Goal: Information Seeking & Learning: Find specific page/section

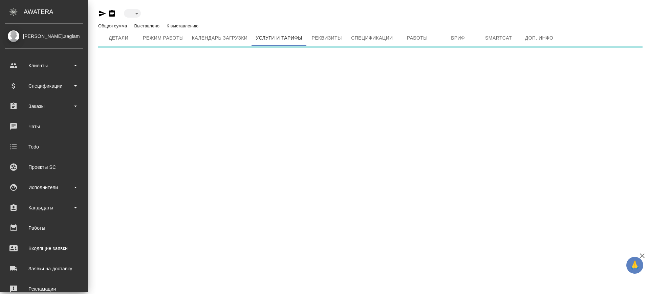
type input "active"
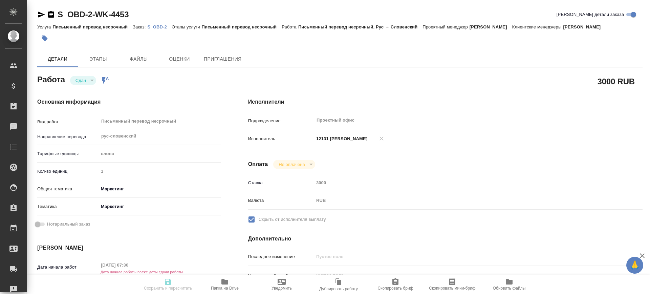
type textarea "x"
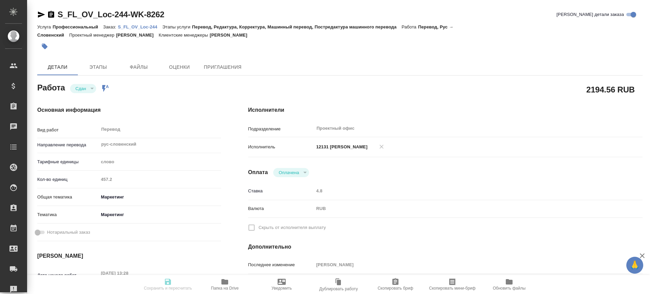
type textarea "x"
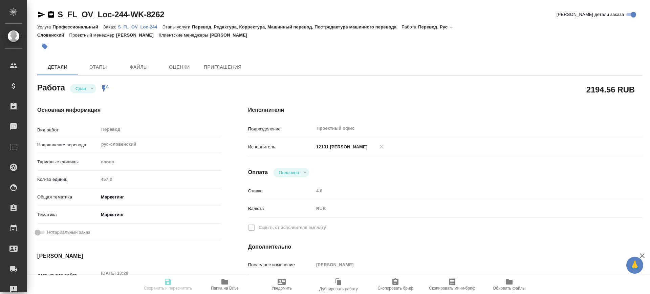
type textarea "x"
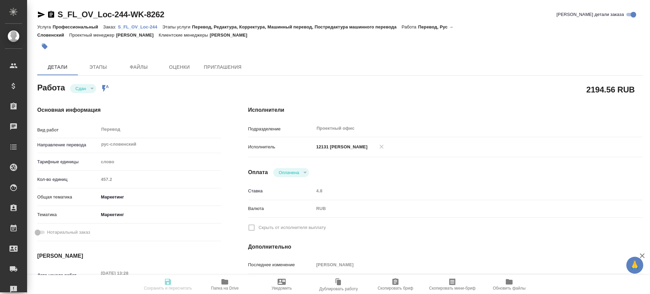
type textarea "x"
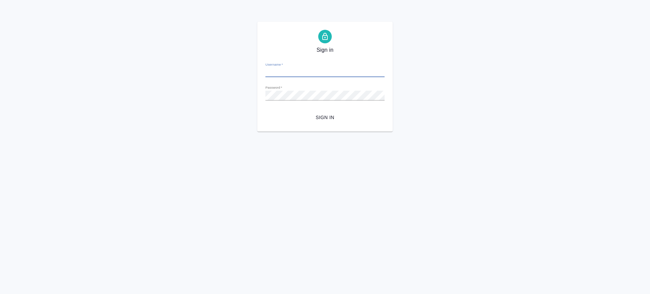
type input "[PERSON_NAME][EMAIL_ADDRESS][DOMAIN_NAME]"
click at [332, 118] on span "Sign in" at bounding box center [325, 117] width 108 height 8
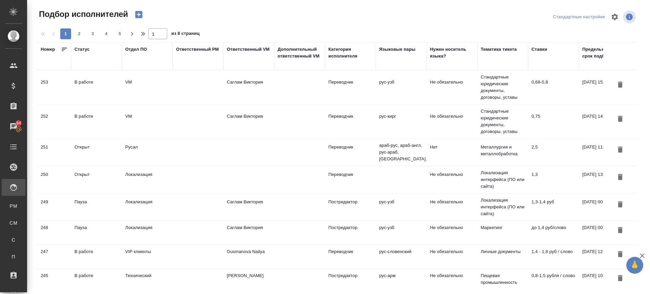
click at [91, 120] on td "В работе" at bounding box center [96, 122] width 51 height 24
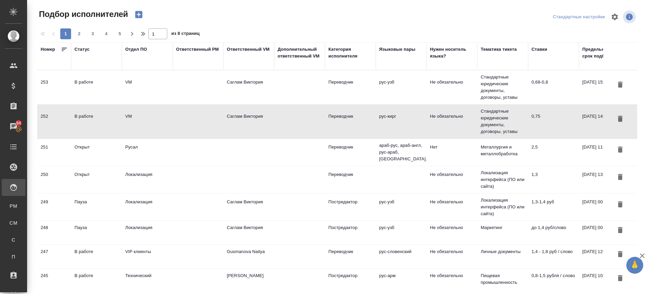
click at [495, 94] on td "Стандартные юридические документы, договоры, уставы" at bounding box center [502, 87] width 51 height 34
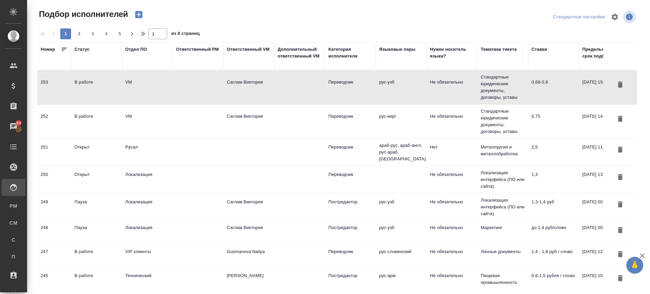
click at [495, 94] on td "Стандартные юридические документы, договоры, уставы" at bounding box center [502, 87] width 51 height 34
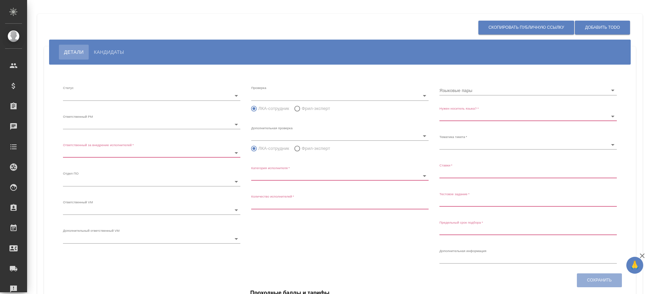
type input "inProgress"
type input "5c20d9dc6b20bf2f1105a5ae"
type input "66dea0ac5b8c3ac2dbf81924"
type input "vm"
type input "5c20d9dc6b20bf2f1105a5b1"
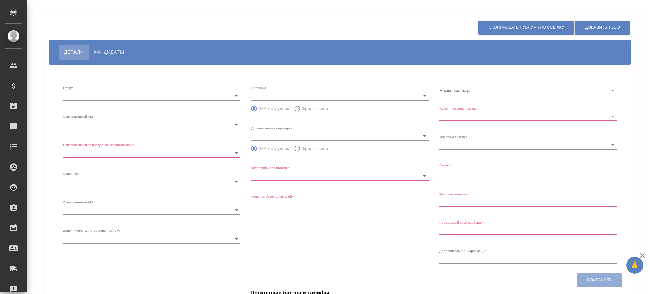
radio input "false"
radio input "true"
type input "60cb54ca22d3a05a4bfb9107"
type input "Переводчик"
type input "1"
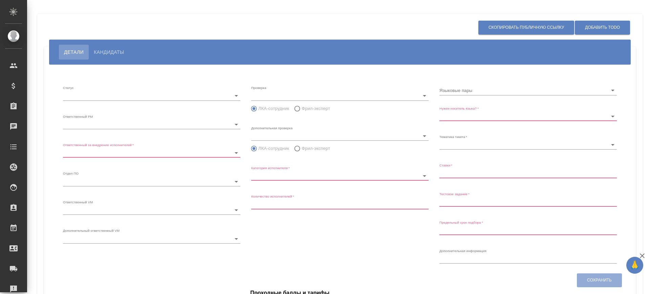
type input "Не обязательно"
type input "5f647205b73bc97568ca66bf"
type input "0,75"
type input "2025.08.31 14:32:00"
type input "8"
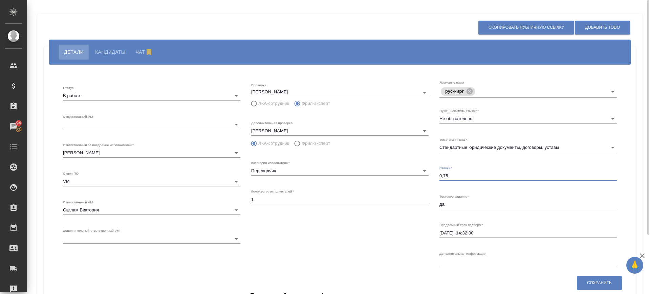
click at [470, 172] on input "0,75" at bounding box center [527, 175] width 177 height 9
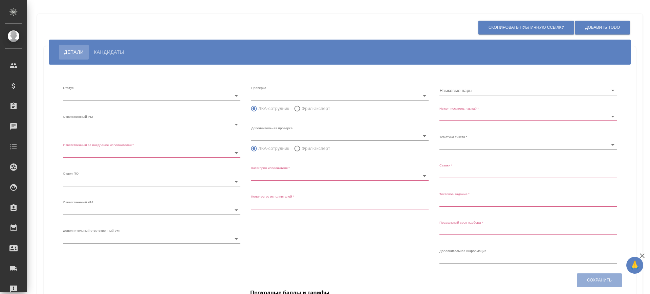
type input "inProgress"
type input "5c20d9dc6b20bf2f1105a5ae"
type input "66dea0ac5b8c3ac2dbf81924"
type input "vm"
type input "5c20d9dc6b20bf2f1105a5b1"
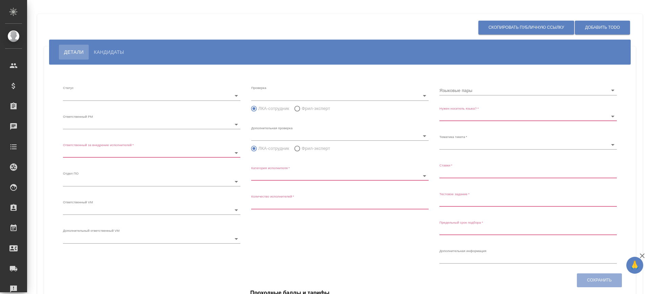
radio input "false"
radio input "true"
type input "60cb54ca22d3a05a4bfb9107"
type input "Переводчик"
type input "1"
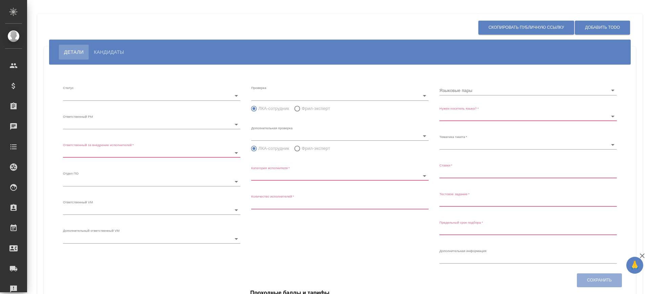
type input "Не обязательно"
type input "5f647205b73bc97568ca66bf"
type input "0,68-0,8"
type input "2025.08.31 15:55:00"
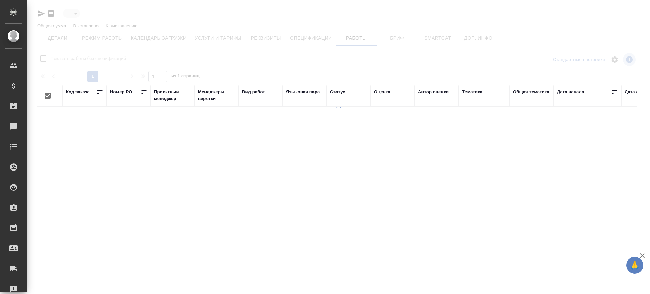
type input "active"
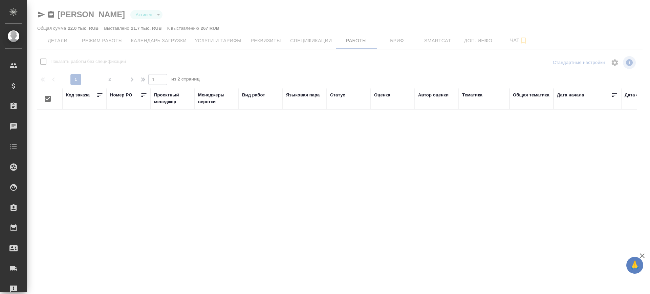
checkbox input "false"
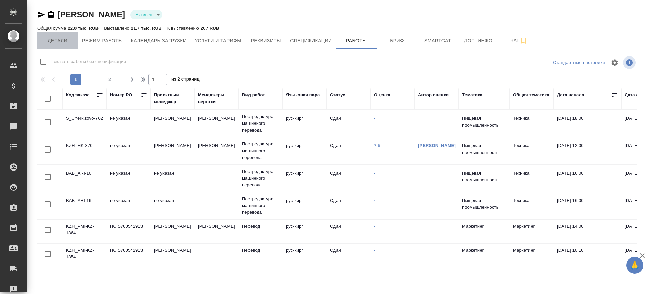
click at [52, 38] on span "Детали" at bounding box center [57, 41] width 32 height 8
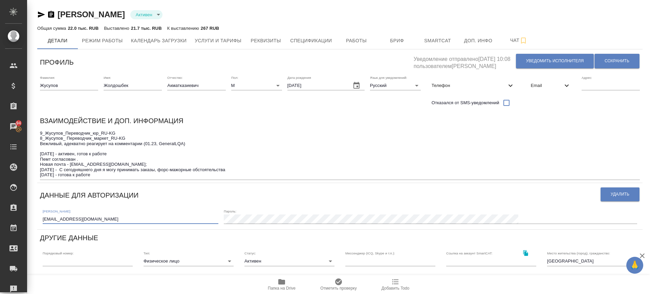
drag, startPoint x: 136, startPoint y: 217, endPoint x: 34, endPoint y: 220, distance: 102.3
click at [34, 220] on div "Жусупов Жолдошбек Акматказиевич Активен active Общая сумма 22.0 тыс. RUB Выстав…" at bounding box center [340, 226] width 613 height 452
type input "akmatzholdoshbekzhusupov@gmail.com"
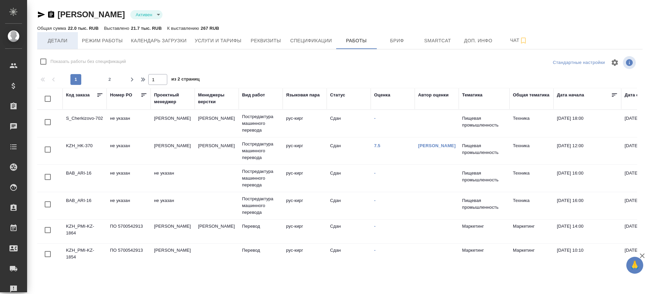
click at [52, 37] on span "Детали" at bounding box center [57, 41] width 32 height 8
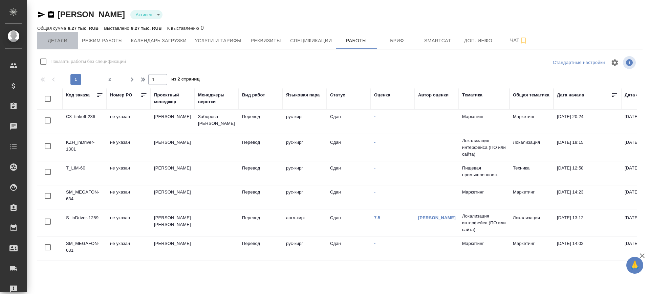
click at [64, 36] on button "Детали" at bounding box center [57, 40] width 41 height 17
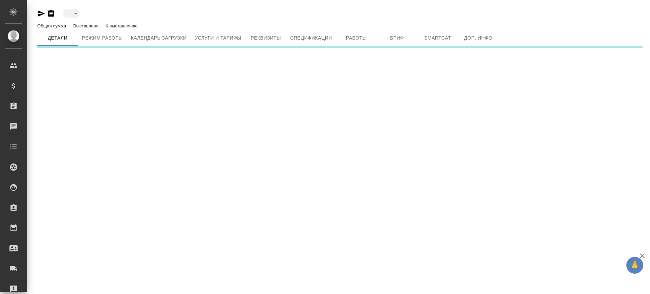
type input "active"
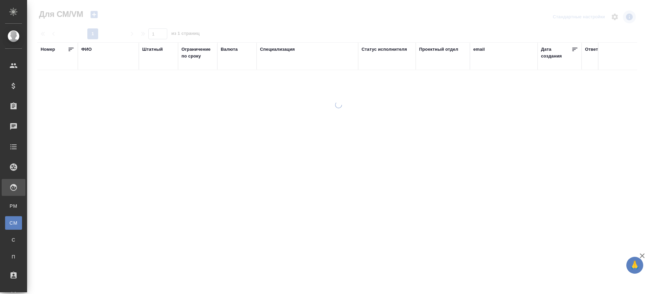
click at [473, 50] on div "email" at bounding box center [479, 49] width 12 height 7
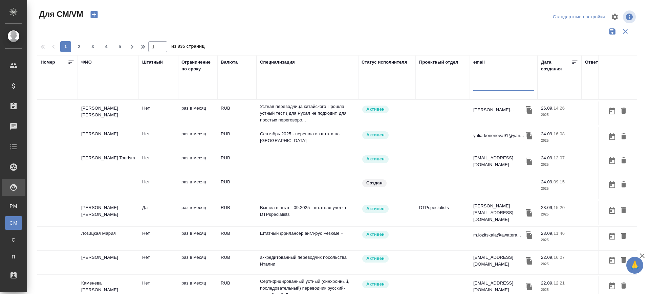
click at [490, 87] on input "text" at bounding box center [503, 87] width 61 height 8
paste input "ahmadzoda1111@mail.ru"
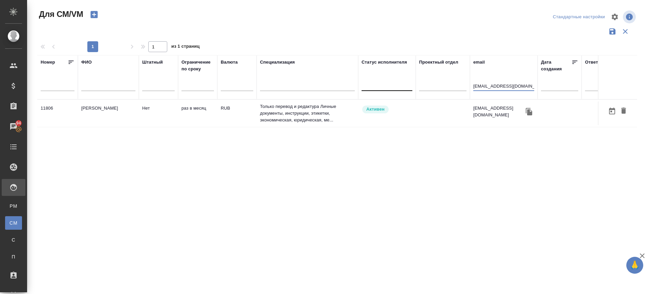
drag, startPoint x: 525, startPoint y: 86, endPoint x: 401, endPoint y: 84, distance: 123.2
click at [401, 84] on tr "Номер ФИО Штатный Ограничение по сроку Валюта Специализация Статус исполнителя …" at bounding box center [398, 77] width 723 height 44
paste input "dasha2402@yandex"
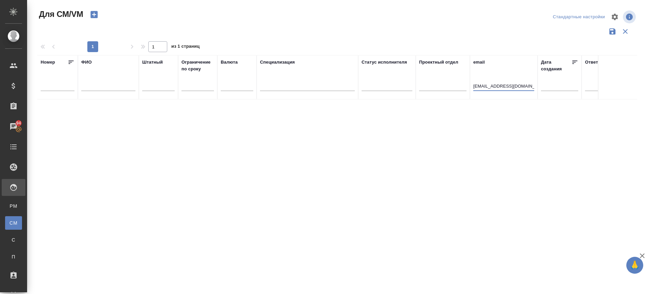
type input "dasha2402@yandex.ru"
drag, startPoint x: 519, startPoint y: 86, endPoint x: 421, endPoint y: 99, distance: 97.9
click at [421, 99] on tr "Номер ФИО Штатный Ограничение по сроку Валюта Специализация Статус исполнителя …" at bounding box center [398, 77] width 723 height 44
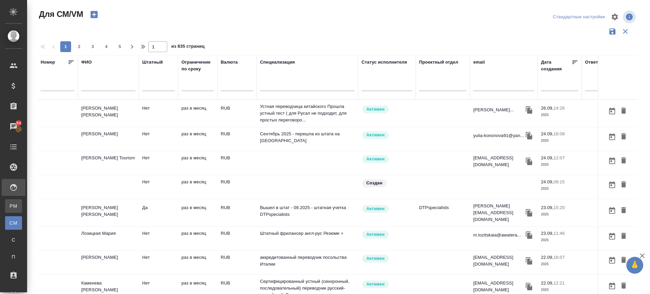
drag, startPoint x: 9, startPoint y: 206, endPoint x: 461, endPoint y: 104, distance: 462.9
click at [9, 206] on div "Для PM/LQA" at bounding box center [5, 206] width 10 height 7
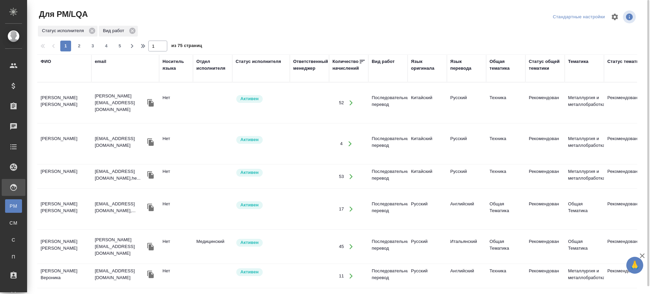
drag, startPoint x: 378, startPoint y: 63, endPoint x: 385, endPoint y: 101, distance: 38.1
click at [378, 63] on div "Вид работ" at bounding box center [383, 61] width 23 height 7
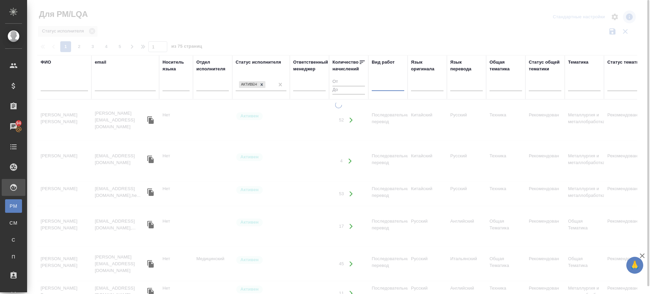
click at [378, 83] on div at bounding box center [388, 85] width 32 height 10
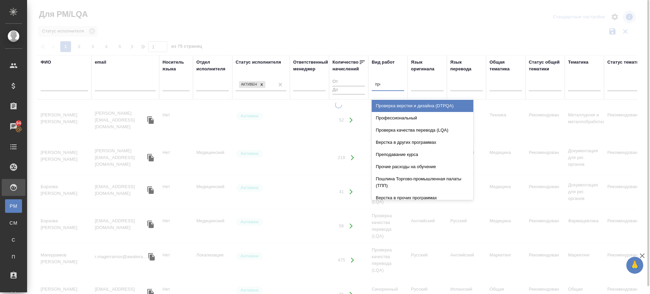
type input "проверка"
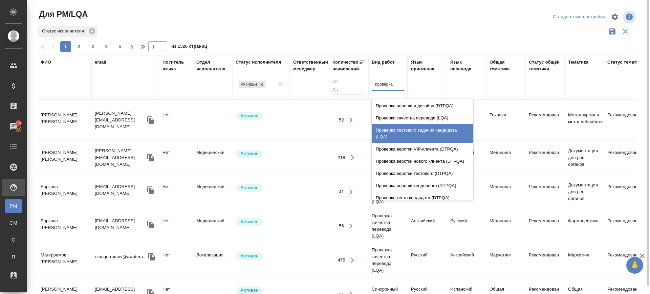
click at [431, 130] on div "Проверка тестового задания кандидата (LQA)" at bounding box center [423, 133] width 102 height 19
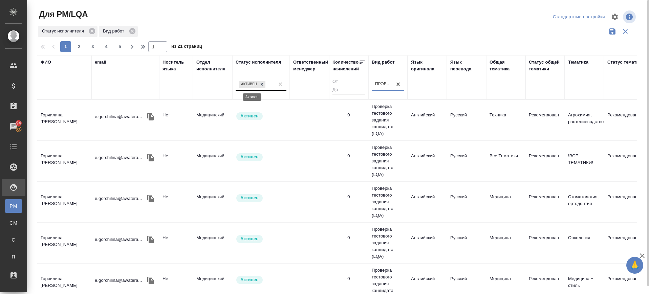
click at [264, 83] on icon at bounding box center [261, 84] width 5 height 5
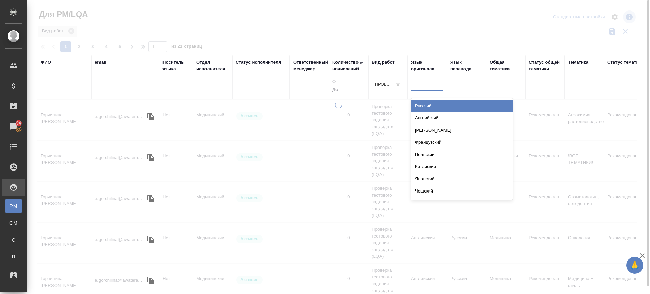
click at [425, 88] on div at bounding box center [427, 85] width 32 height 10
drag, startPoint x: 421, startPoint y: 102, endPoint x: 458, endPoint y: 90, distance: 38.5
click at [422, 102] on div "Русский" at bounding box center [462, 106] width 102 height 12
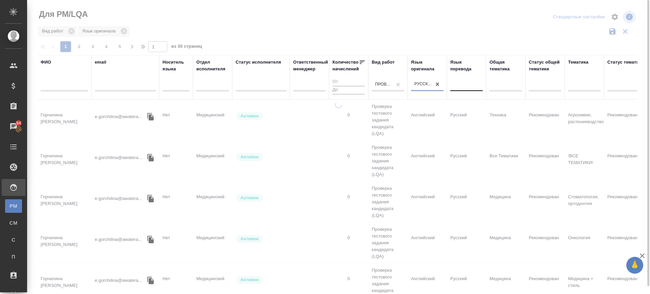
click at [459, 87] on div at bounding box center [466, 85] width 32 height 10
type input "ки"
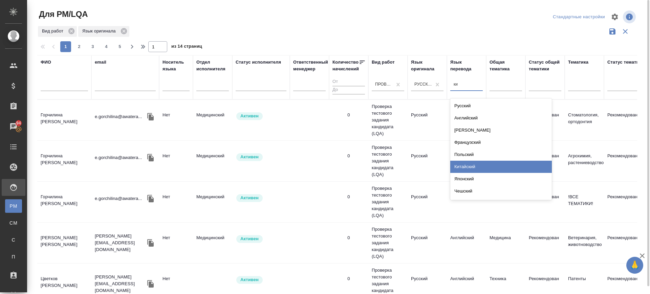
click at [473, 165] on div "Китайский" at bounding box center [501, 167] width 102 height 12
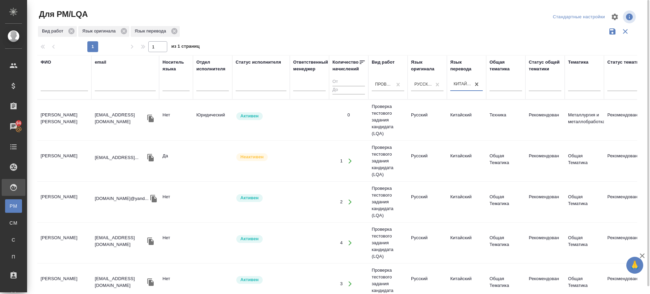
click at [62, 160] on td "Ли Фрил Юйчань" at bounding box center [64, 161] width 54 height 24
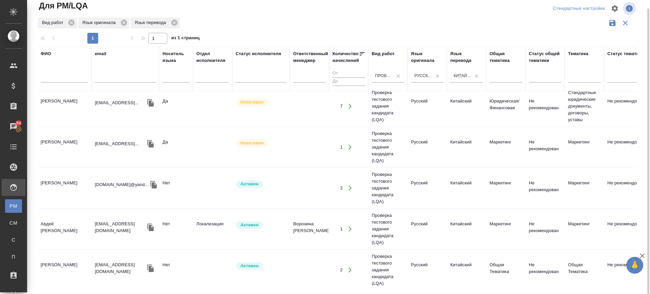
scroll to position [463, 0]
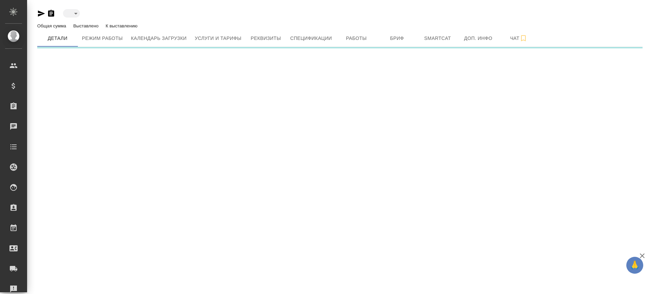
type input "inactive"
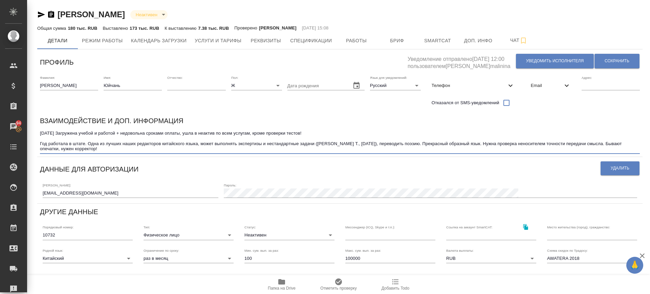
drag, startPoint x: 72, startPoint y: 140, endPoint x: 244, endPoint y: 149, distance: 171.5
click at [244, 149] on textarea "24.02.2022 Загружена учебой и работой + недовольна сроками оплаты, ушла в неакт…" at bounding box center [340, 141] width 600 height 21
click at [234, 37] on span "Услуги и тарифы" at bounding box center [218, 41] width 47 height 8
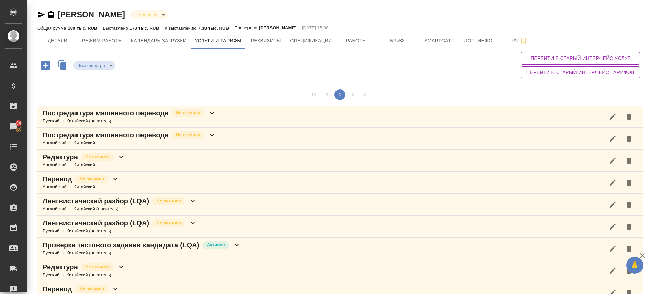
click at [272, 242] on div "Проверка тестового задания кандидата (LQA) Активен Русский → Китайский (носител…" at bounding box center [339, 249] width 605 height 22
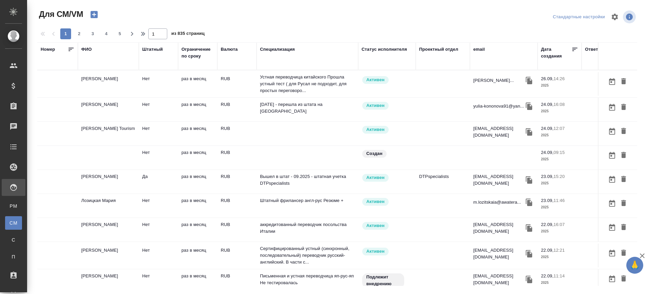
click at [474, 48] on div "email" at bounding box center [479, 49] width 12 height 7
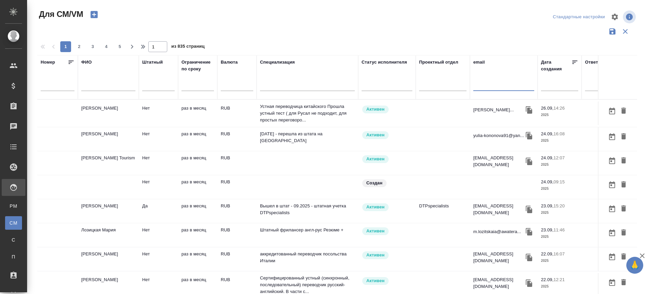
click at [483, 88] on input "text" at bounding box center [503, 87] width 61 height 8
paste input "ebulashov@list.r"
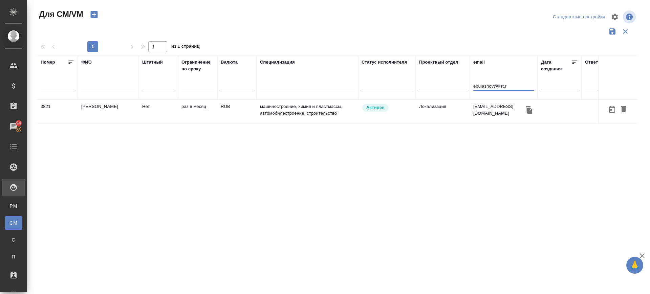
type input "ebulashov@list.r"
click at [95, 109] on td "[PERSON_NAME]" at bounding box center [108, 112] width 61 height 24
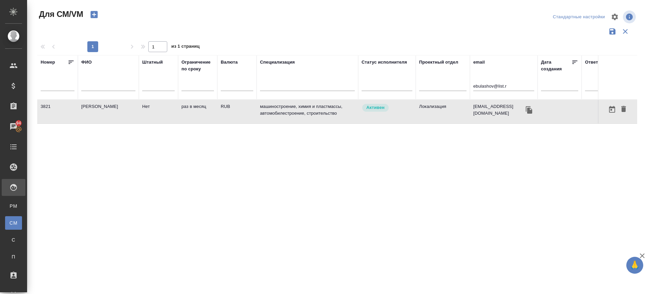
click at [95, 109] on td "[PERSON_NAME]" at bounding box center [108, 112] width 61 height 24
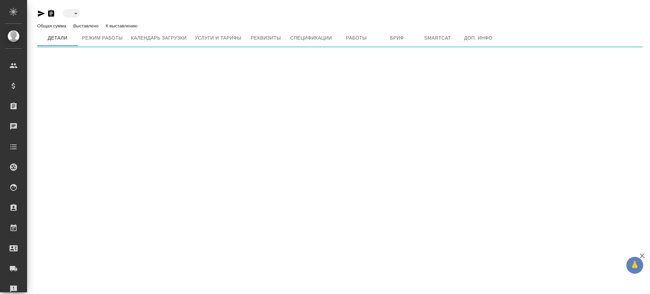
type input "active"
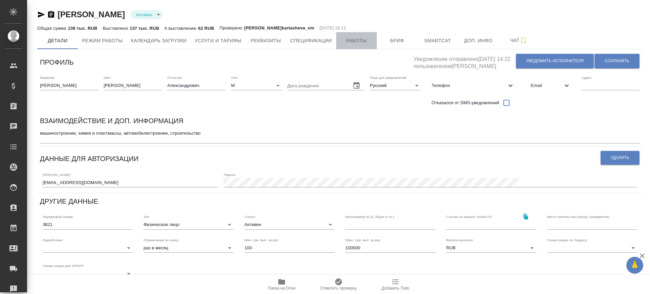
click at [361, 42] on span "Работы" at bounding box center [356, 41] width 32 height 8
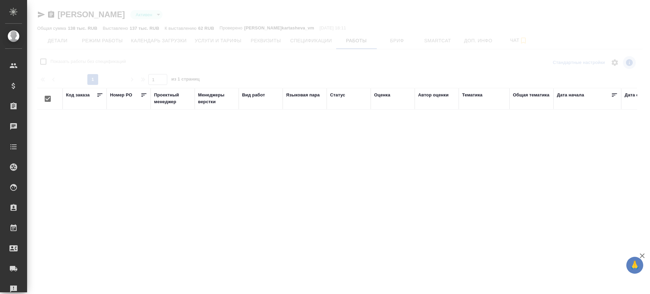
checkbox input "false"
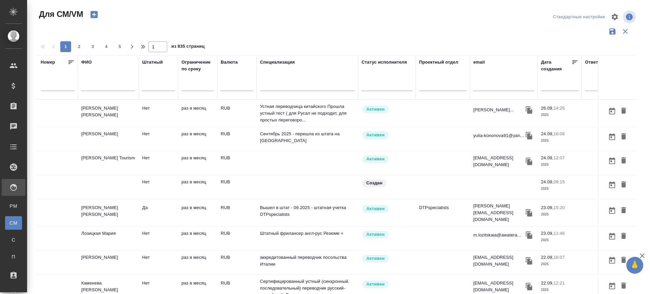
click at [483, 86] on input "text" at bounding box center [503, 87] width 61 height 8
paste input "[EMAIL_ADDRESS][DOMAIN_NAME]"
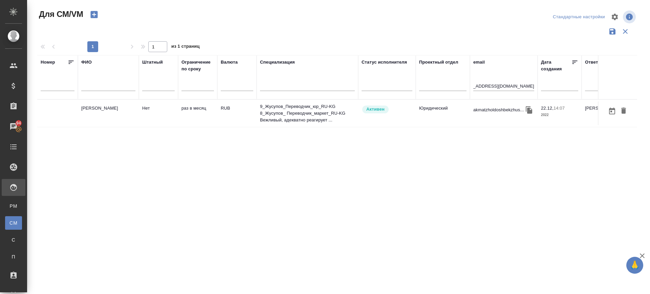
click at [90, 114] on td "[PERSON_NAME]" at bounding box center [108, 114] width 61 height 24
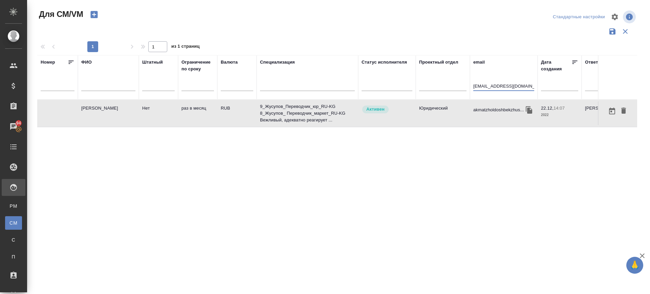
drag, startPoint x: 531, startPoint y: 85, endPoint x: 377, endPoint y: 98, distance: 153.9
click at [377, 98] on tr "Номер ФИО Штатный Ограничение по сроку Валюта Специализация Статус исполнителя …" at bounding box center [398, 77] width 723 height 44
type input "m"
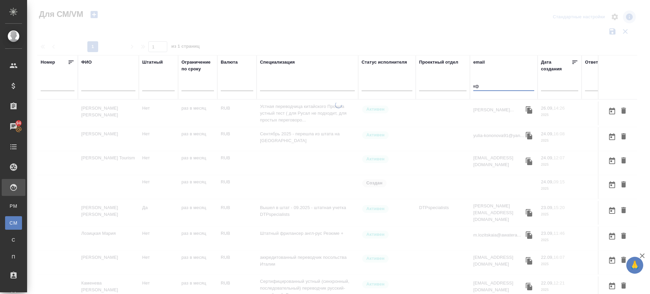
type input "к"
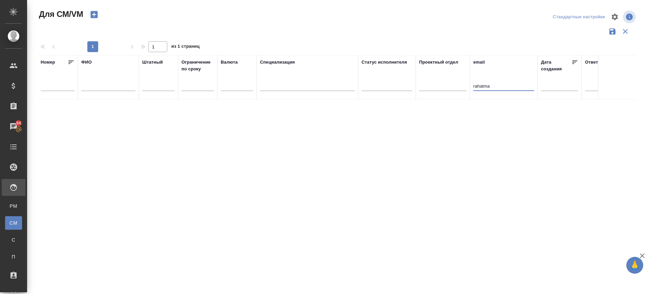
type input "rahatma"
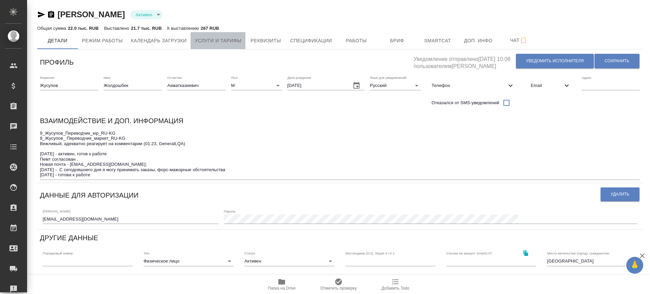
click at [224, 37] on span "Услуги и тарифы" at bounding box center [218, 41] width 47 height 8
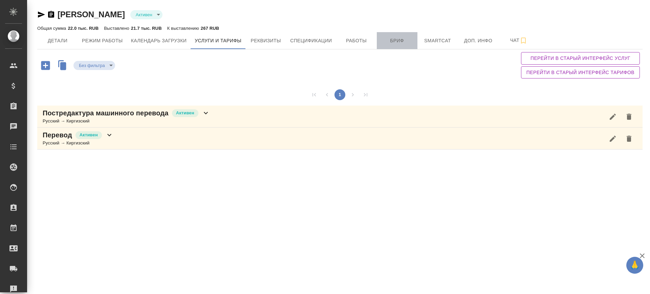
click at [406, 43] on span "Бриф" at bounding box center [397, 41] width 32 height 8
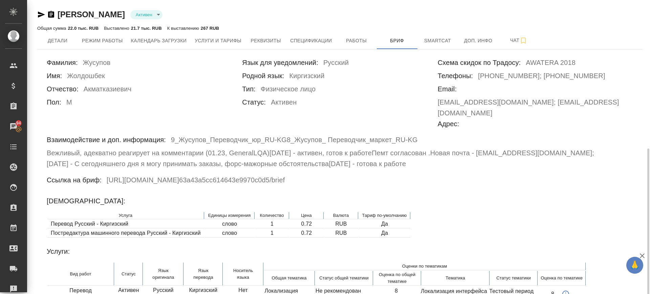
scroll to position [94, 0]
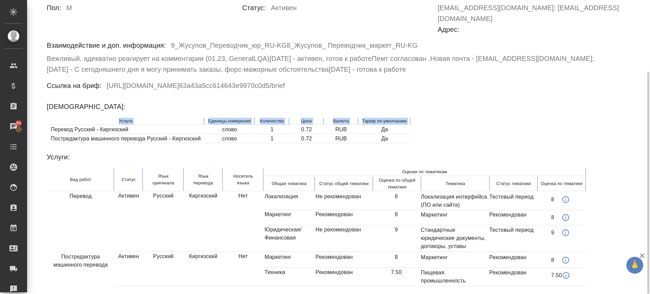
drag, startPoint x: 50, startPoint y: 116, endPoint x: 416, endPoint y: 129, distance: 366.5
click at [416, 129] on div "Услуга Единицы измерения Количество [PERSON_NAME] по-умолчанию Перевод Русский …" at bounding box center [340, 130] width 586 height 27
copy tr "Услуга Единицы измерения Количество Цена Валюта [PERSON_NAME] по-умолчанию"
